Goal: Feedback & Contribution: Leave review/rating

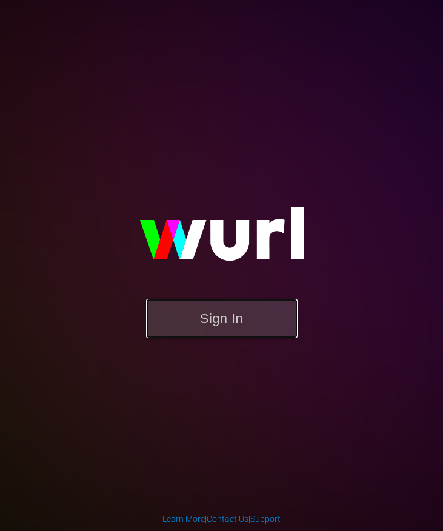
click at [218, 320] on button "Sign In" at bounding box center [221, 318] width 151 height 39
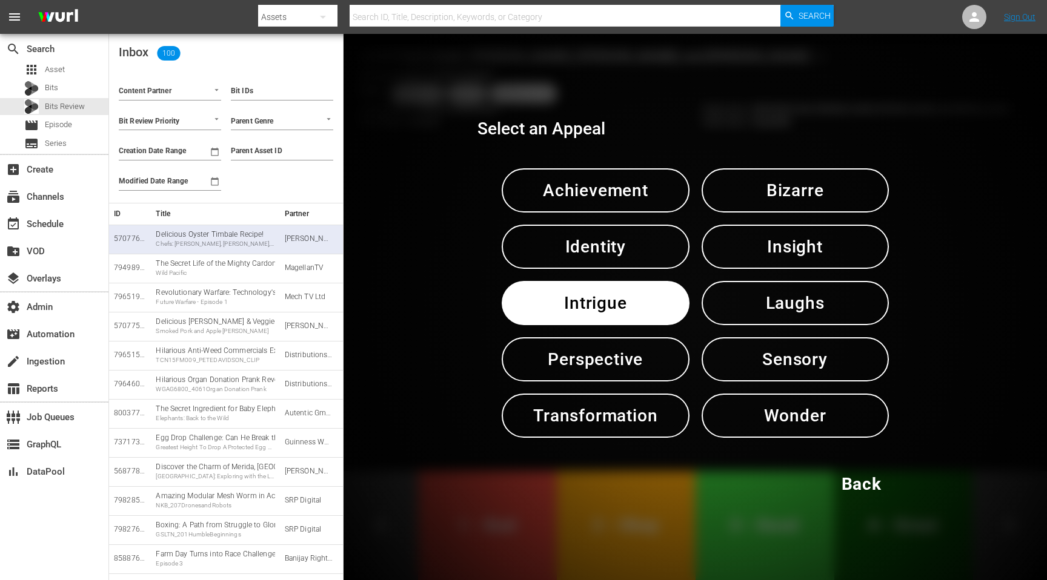
click at [442, 497] on span "Back" at bounding box center [861, 485] width 40 height 30
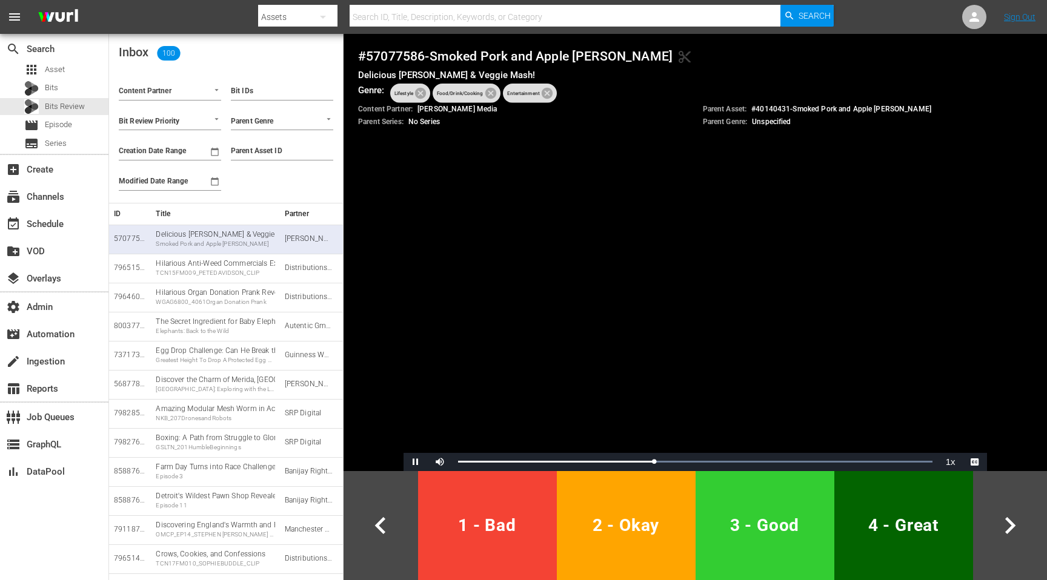
click at [442, 530] on span "2 - Okay" at bounding box center [626, 526] width 129 height 30
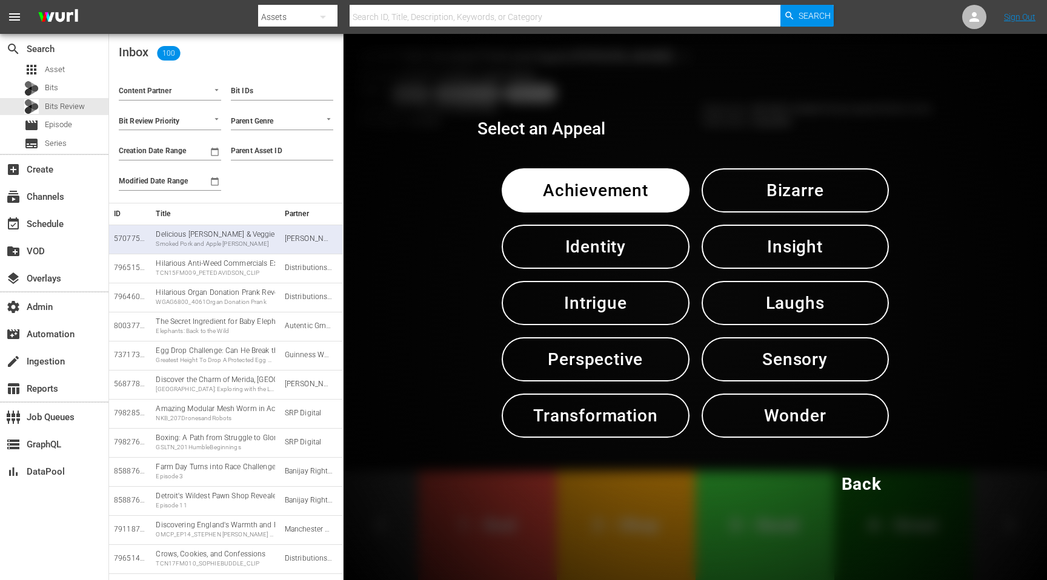
click at [442, 299] on span "Intrigue" at bounding box center [595, 303] width 124 height 30
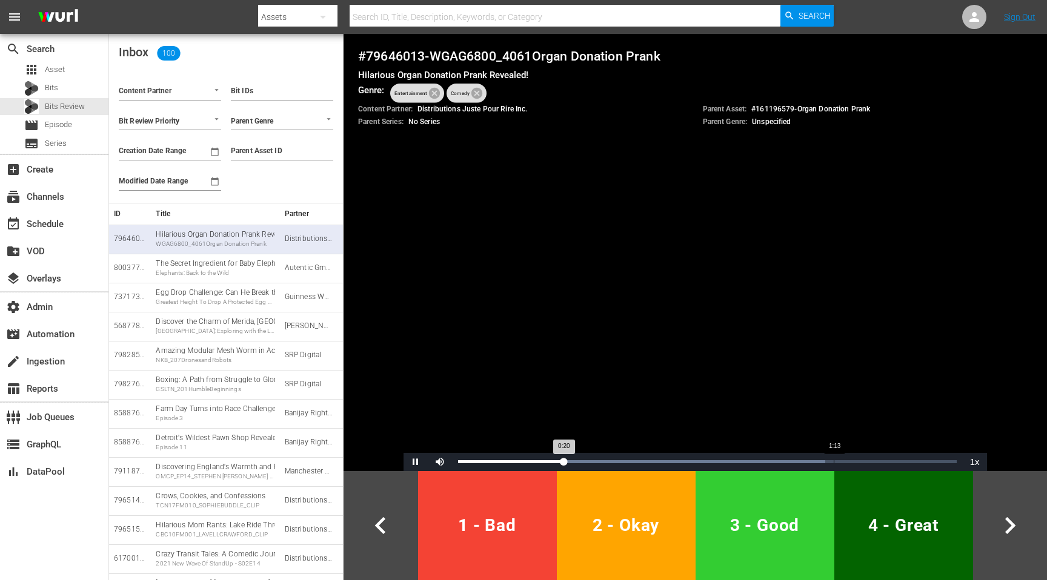
click at [442, 457] on div "Loaded : 73.64% 1:13 0:20" at bounding box center [707, 462] width 510 height 18
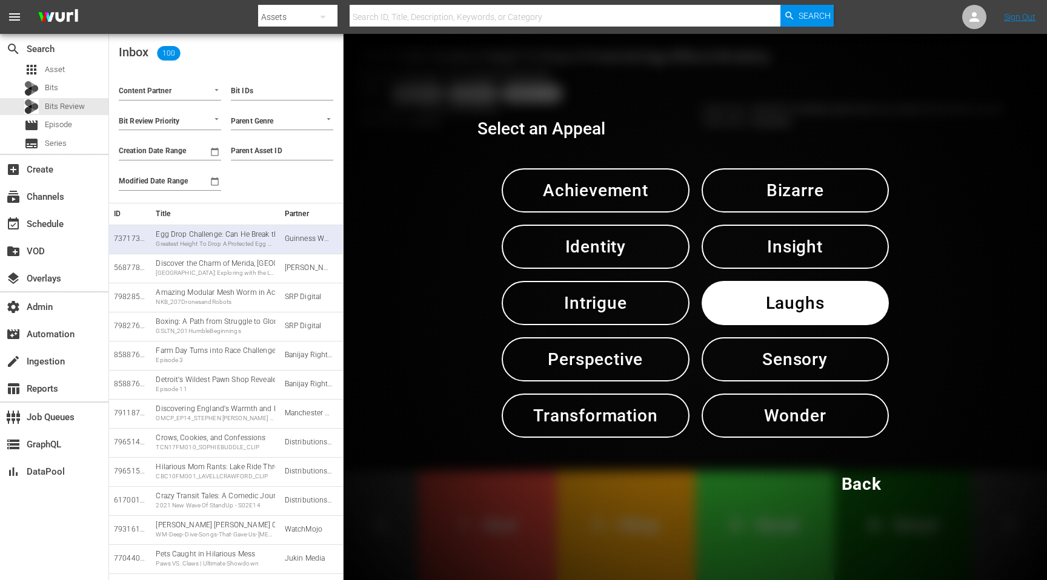
click at [442, 474] on span "Back" at bounding box center [861, 485] width 40 height 30
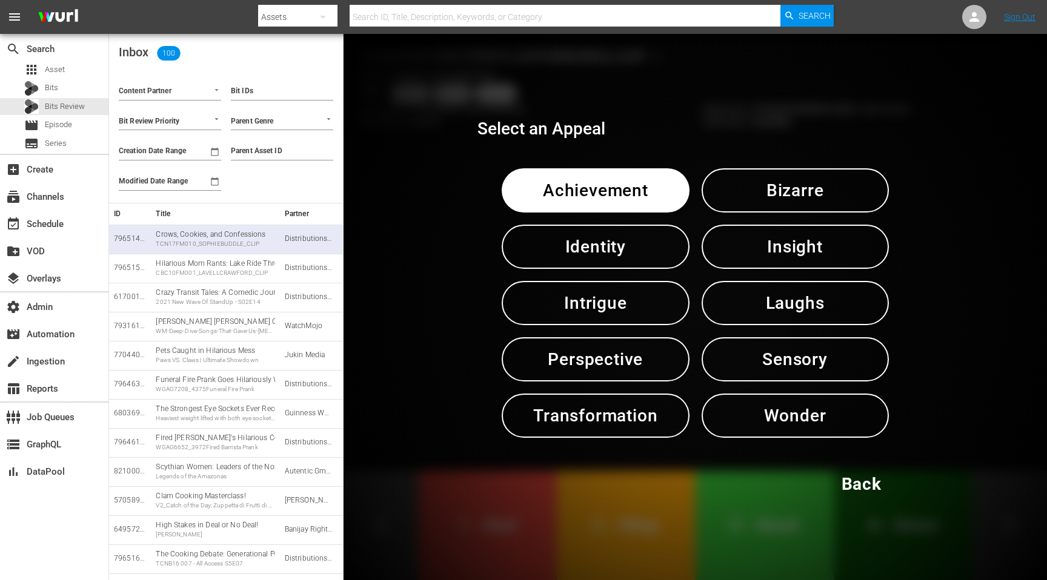
click at [442, 404] on div "Select an Appeal Achievement Bizarre Identity Insight Intrigue Laughs Perspecti…" at bounding box center [694, 307] width 703 height 546
click at [442, 482] on span "Back" at bounding box center [861, 485] width 40 height 30
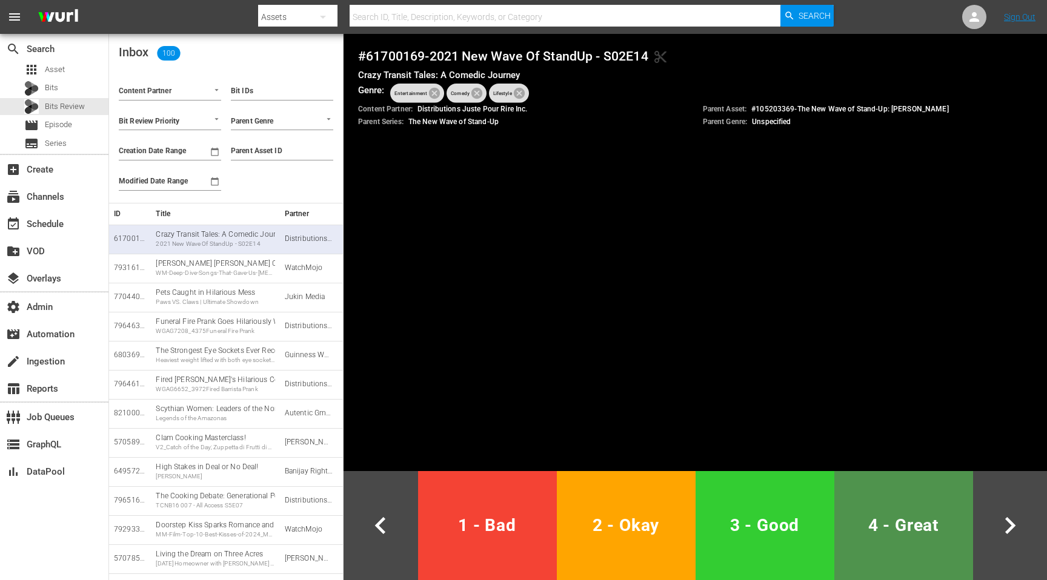
click at [442, 515] on span "4 - Great" at bounding box center [903, 526] width 129 height 30
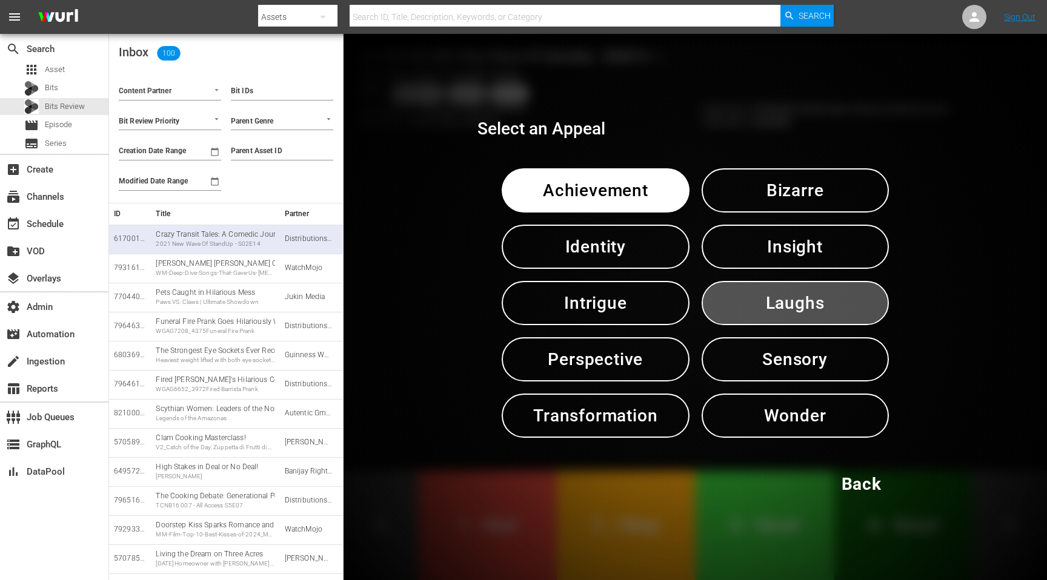
click at [442, 310] on span "Laughs" at bounding box center [795, 303] width 124 height 30
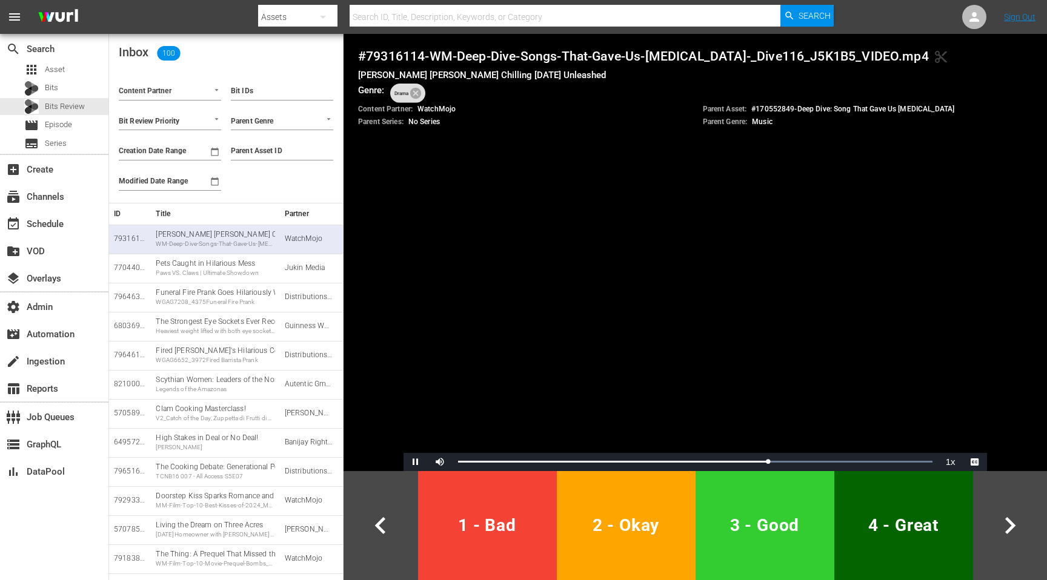
click at [442, 512] on span "2 - Okay" at bounding box center [626, 526] width 129 height 30
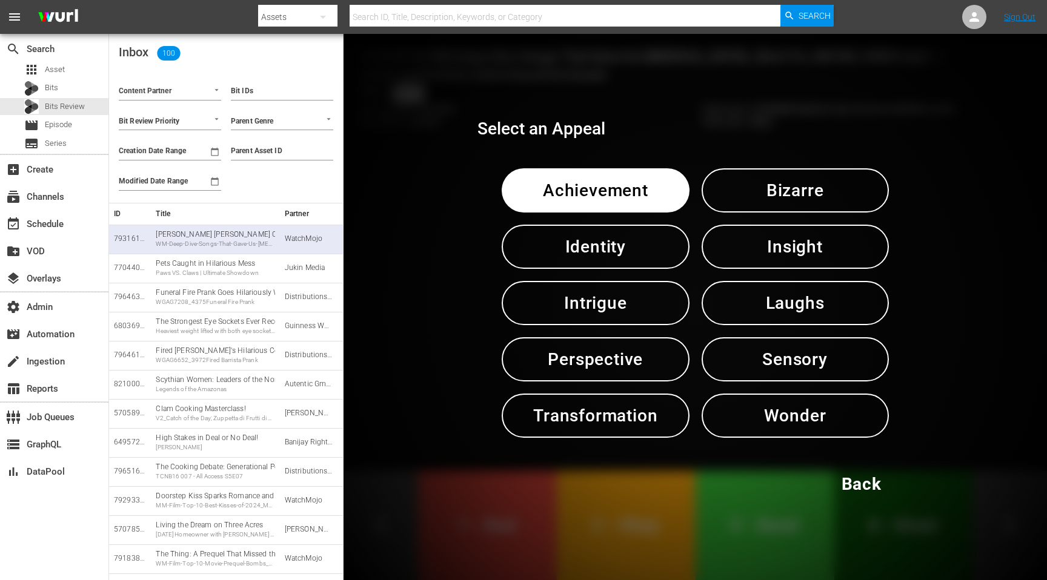
click at [442, 251] on span "Insight" at bounding box center [795, 247] width 124 height 30
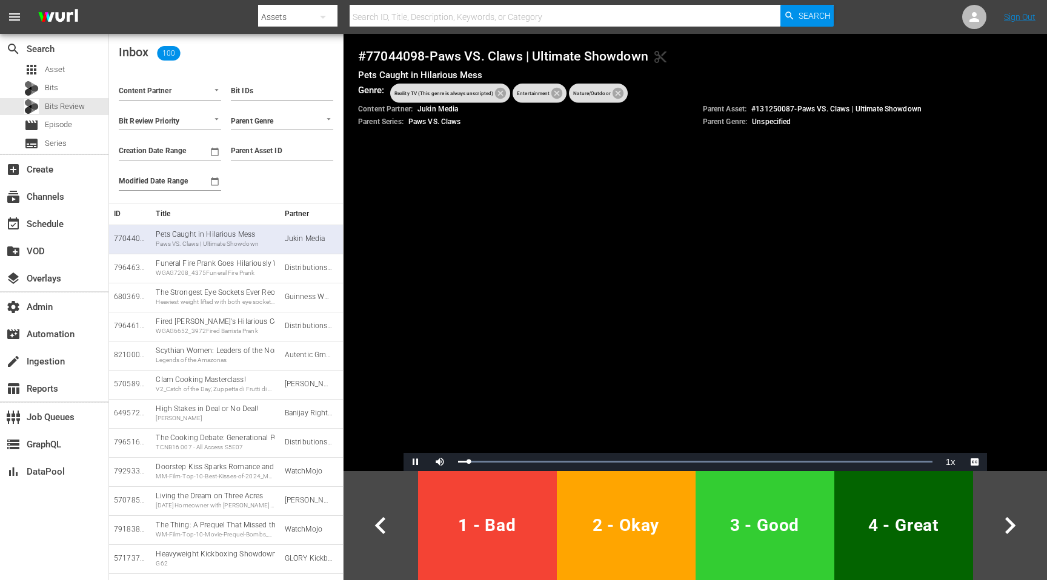
click at [442, 488] on button "4 - Great" at bounding box center [903, 525] width 139 height 109
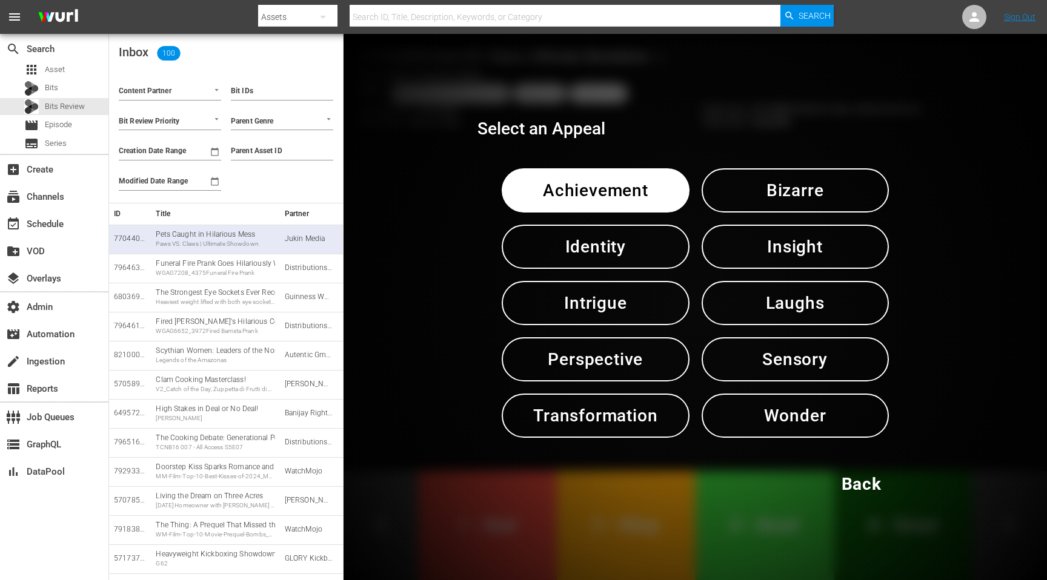
click at [442, 321] on button "Laughs" at bounding box center [795, 303] width 187 height 44
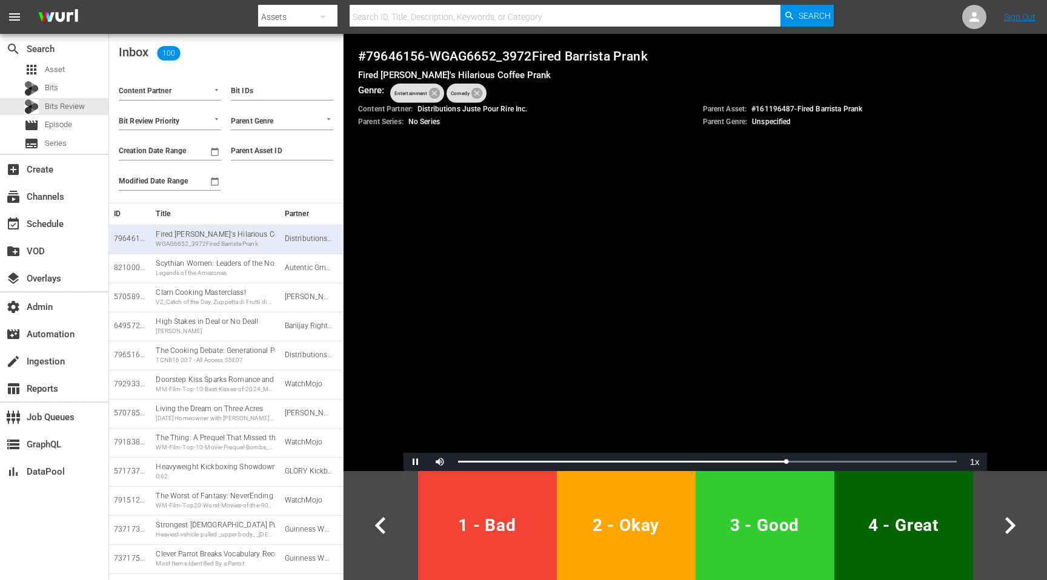
click at [442, 521] on span "4 - Great" at bounding box center [903, 526] width 129 height 30
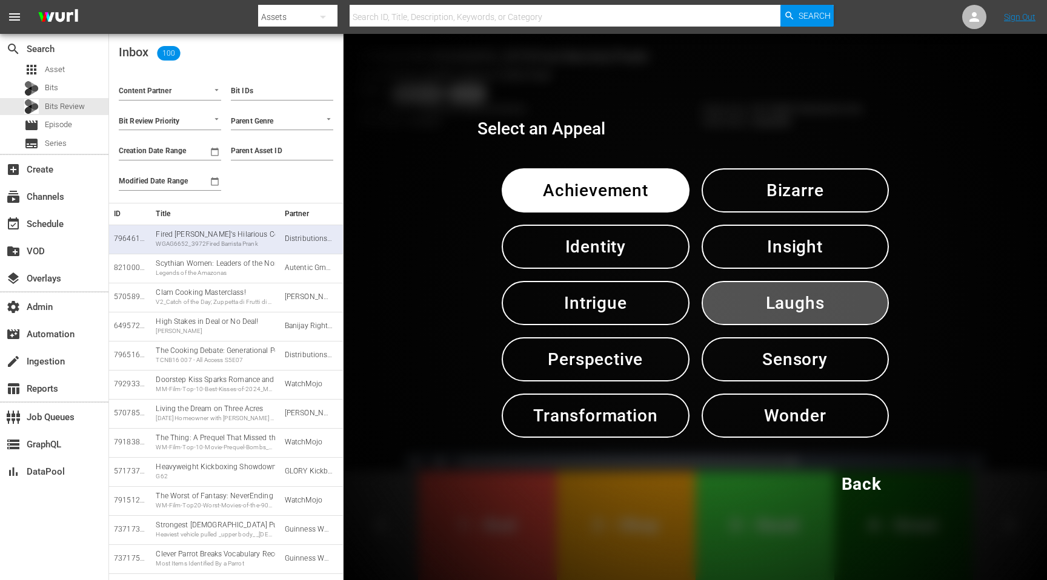
click at [442, 293] on span "Laughs" at bounding box center [795, 303] width 124 height 30
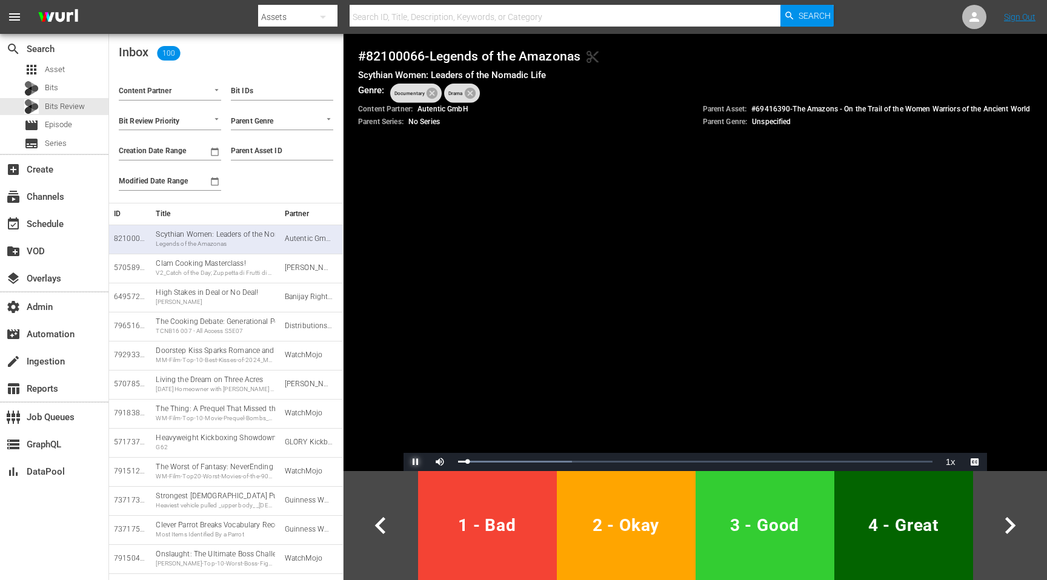
click at [416, 462] on span "Video Player" at bounding box center [416, 462] width 0 height 0
